Goal: Information Seeking & Learning: Learn about a topic

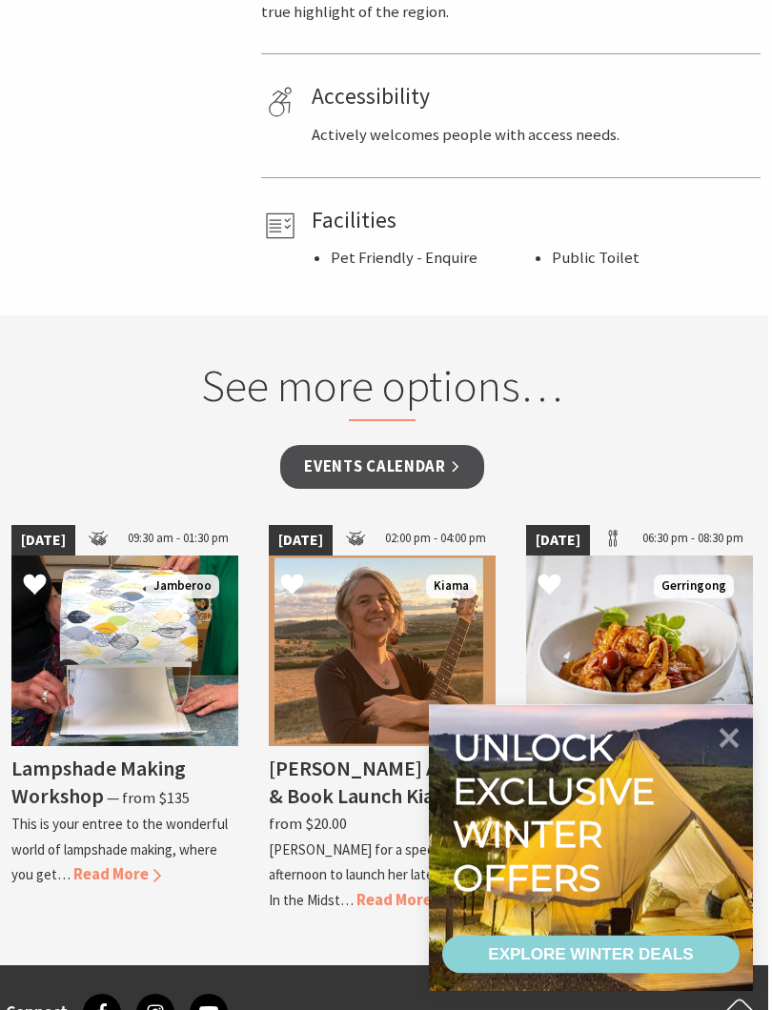
scroll to position [1344, 4]
click at [730, 748] on icon at bounding box center [729, 738] width 40 height 40
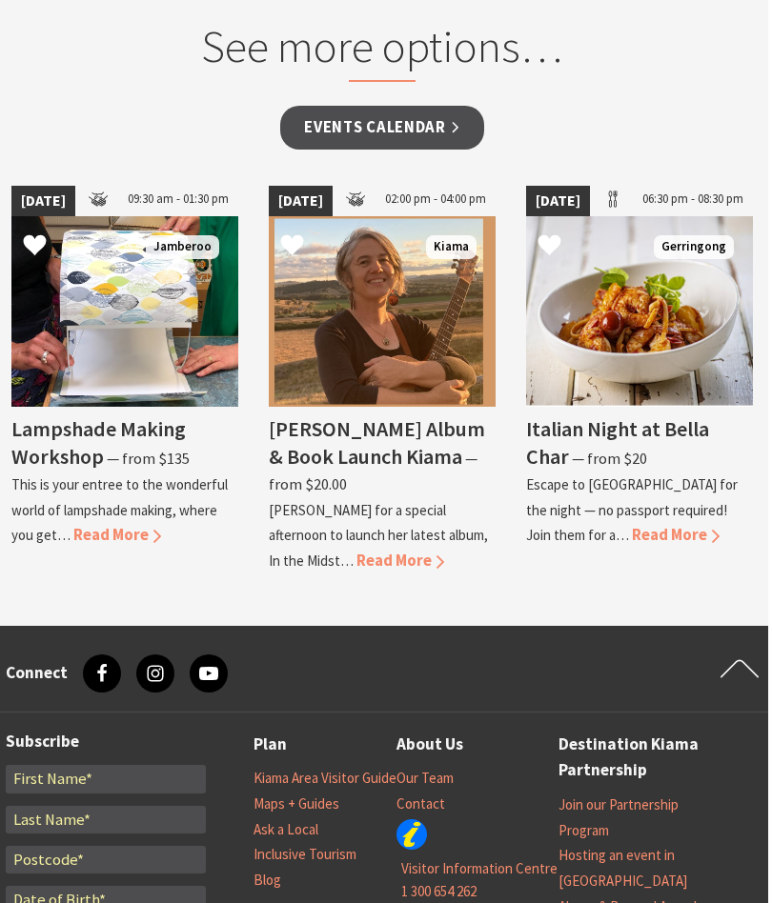
scroll to position [1682, 4]
click at [408, 107] on link "Events Calendar" at bounding box center [382, 129] width 204 height 45
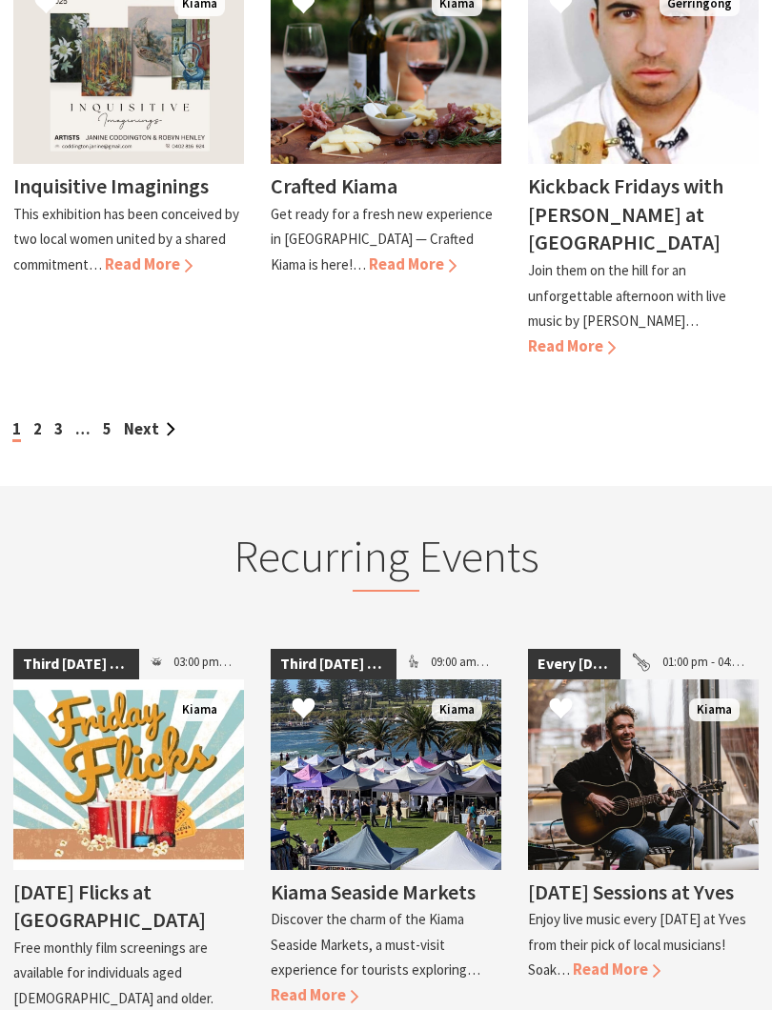
scroll to position [1920, 0]
click at [299, 902] on span "Read More" at bounding box center [315, 995] width 88 height 20
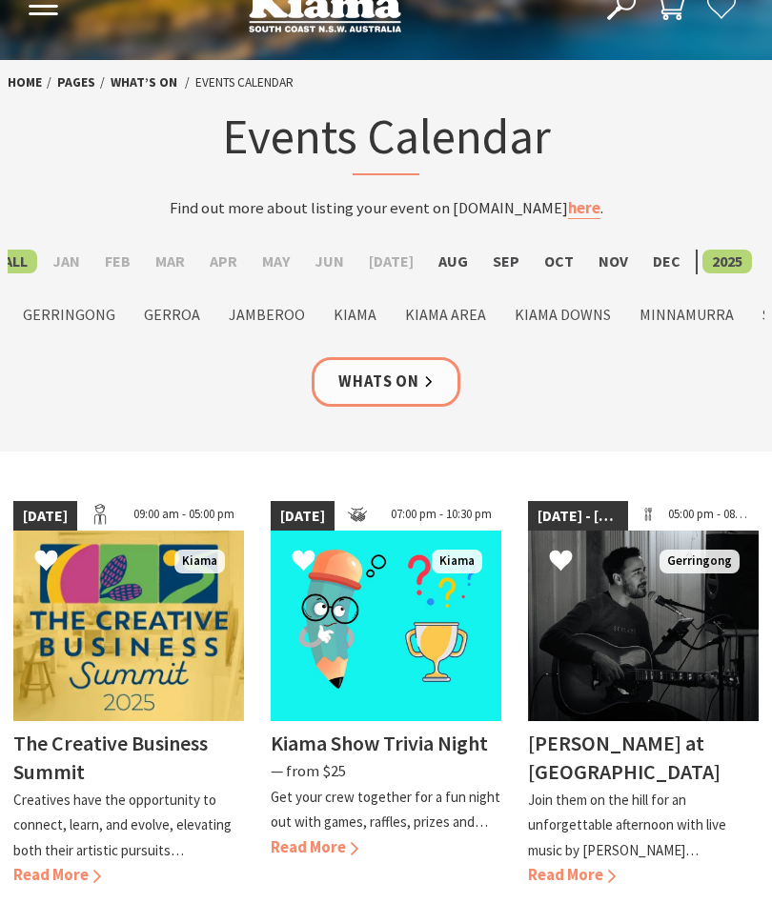
scroll to position [0, 0]
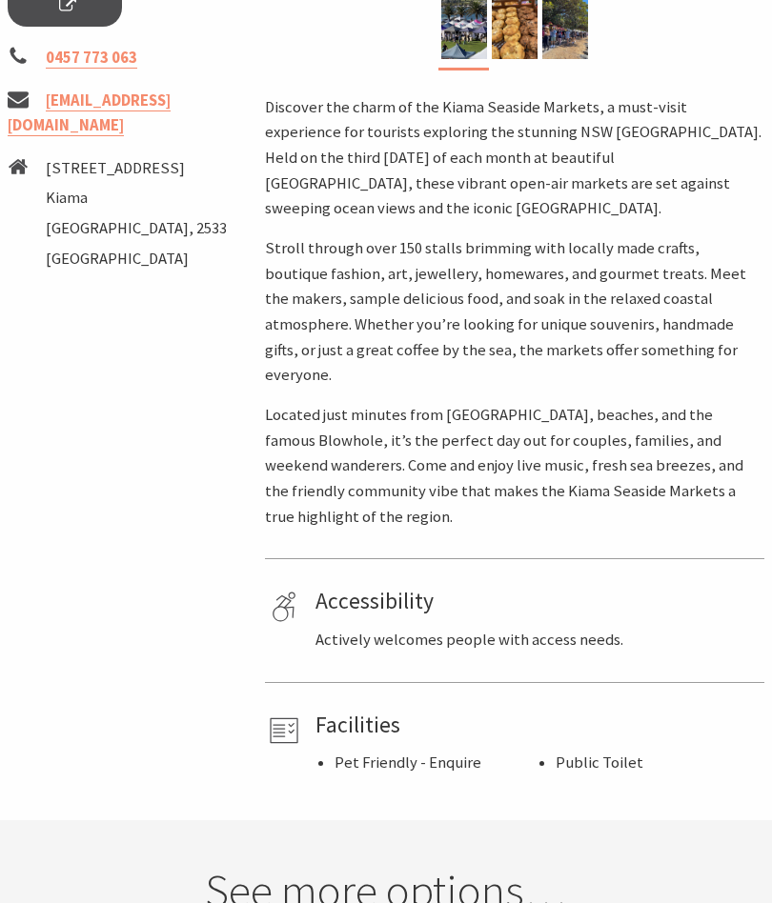
scroll to position [808, 0]
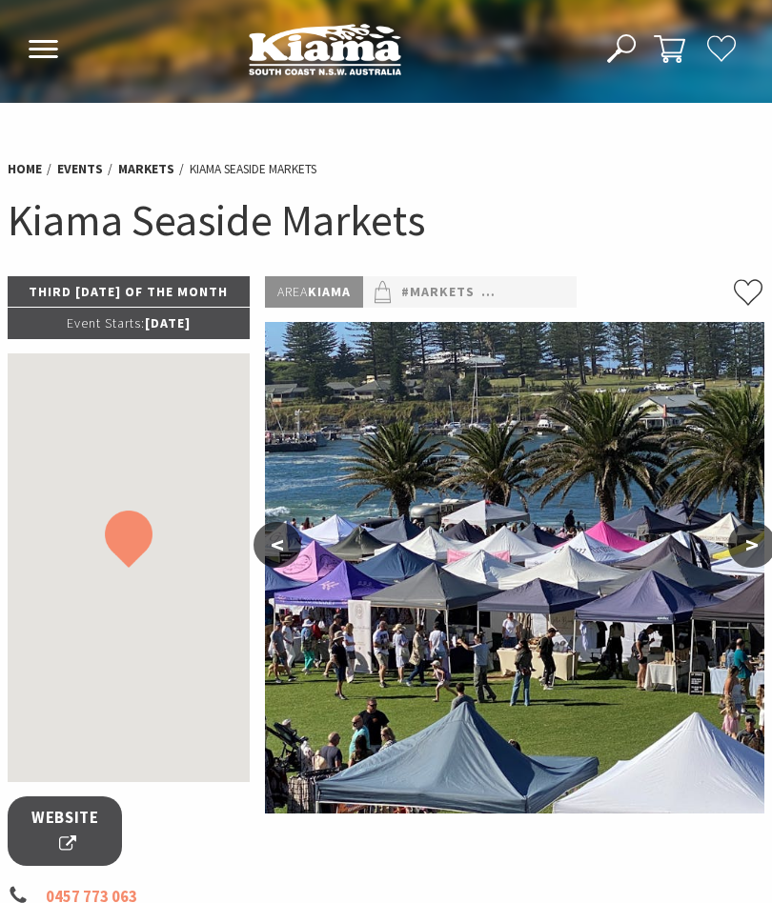
scroll to position [1683, 0]
